Goal: Task Accomplishment & Management: Complete application form

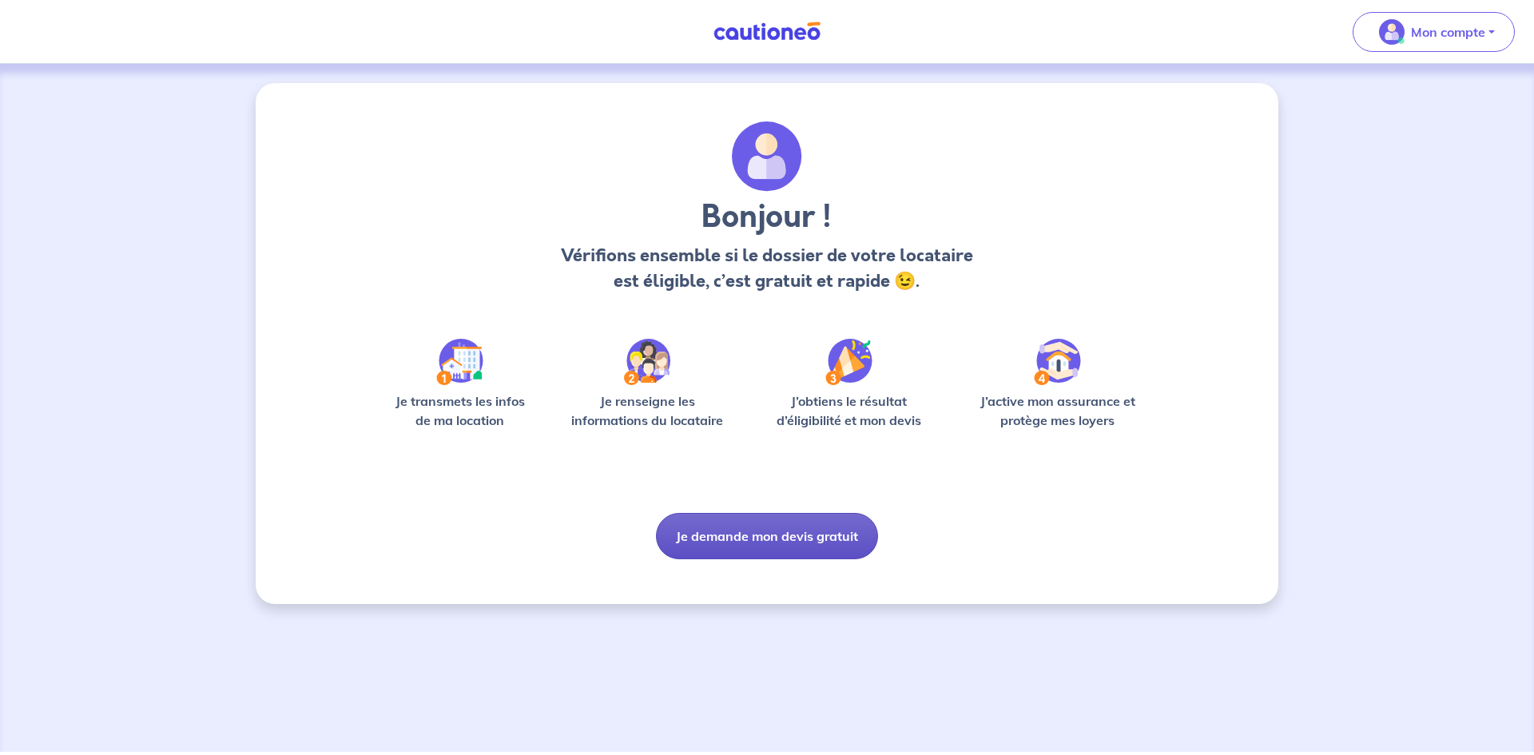
click at [784, 541] on button "Je demande mon devis gratuit" at bounding box center [767, 536] width 222 height 46
